Goal: Information Seeking & Learning: Learn about a topic

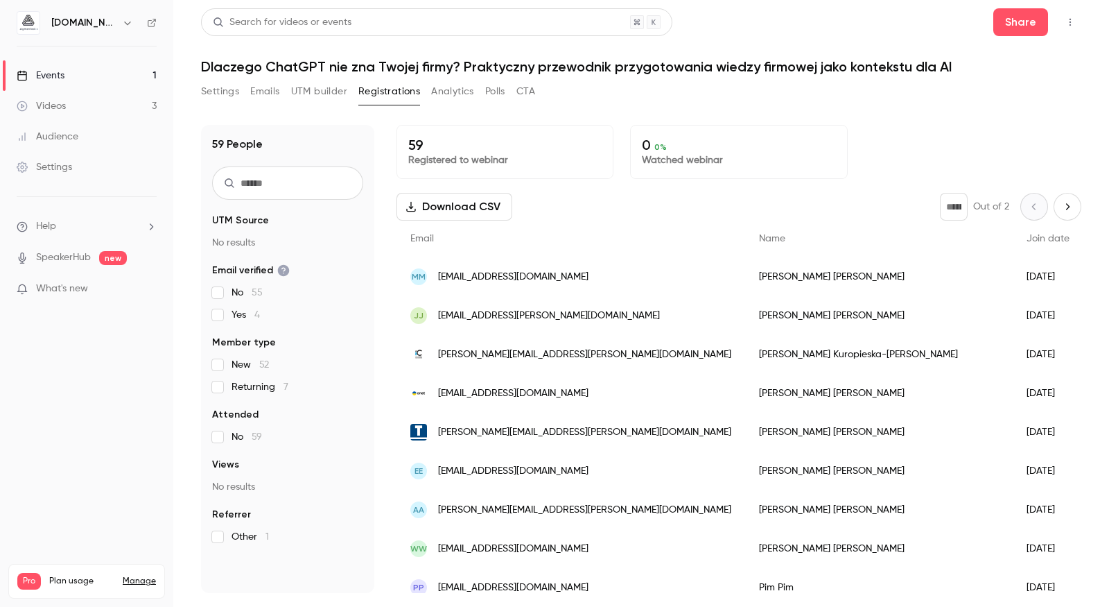
click at [76, 78] on link "Events 1" at bounding box center [86, 75] width 173 height 30
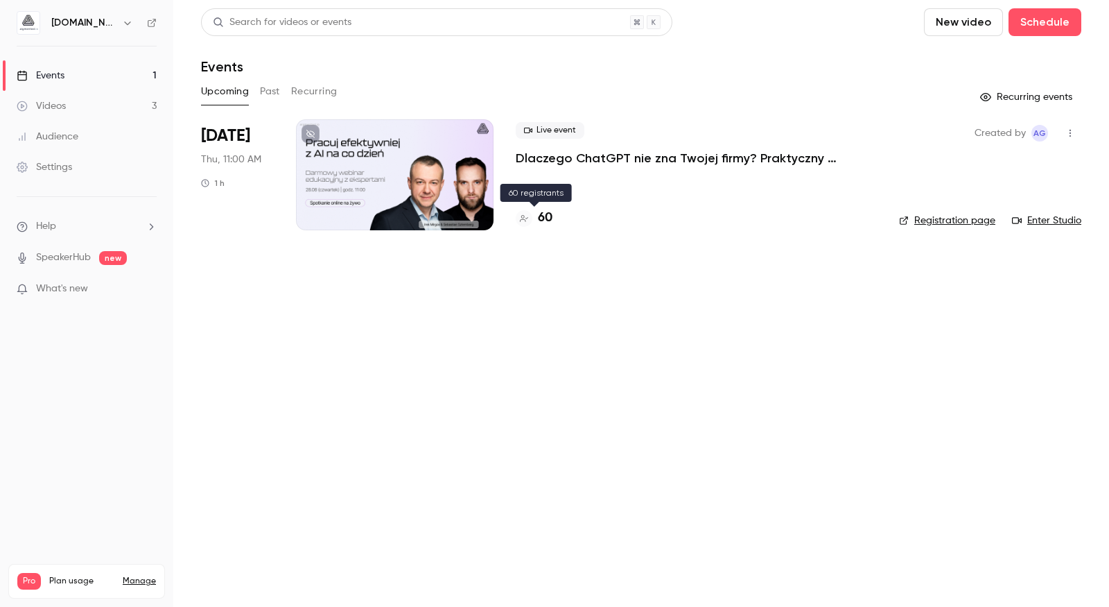
click at [548, 220] on h4 "60" at bounding box center [545, 218] width 15 height 19
